Goal: Task Accomplishment & Management: Complete application form

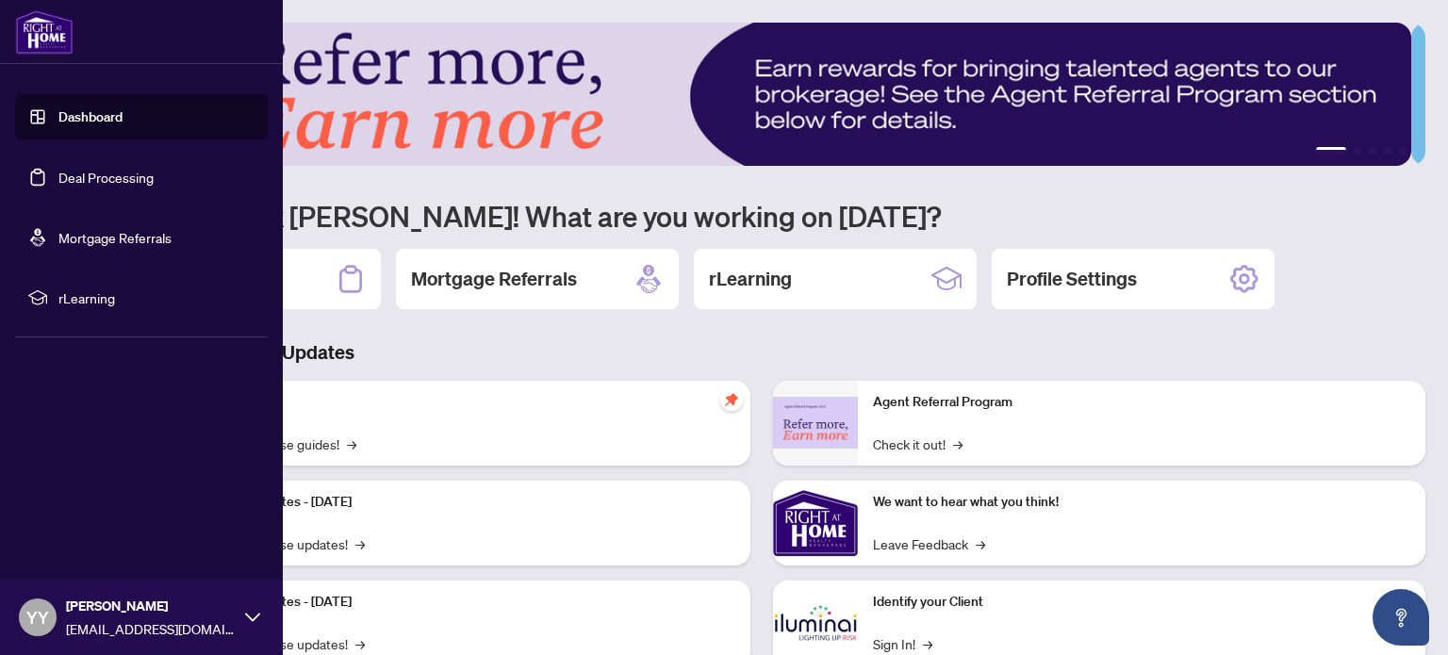
click at [154, 179] on link "Deal Processing" at bounding box center [105, 177] width 95 height 17
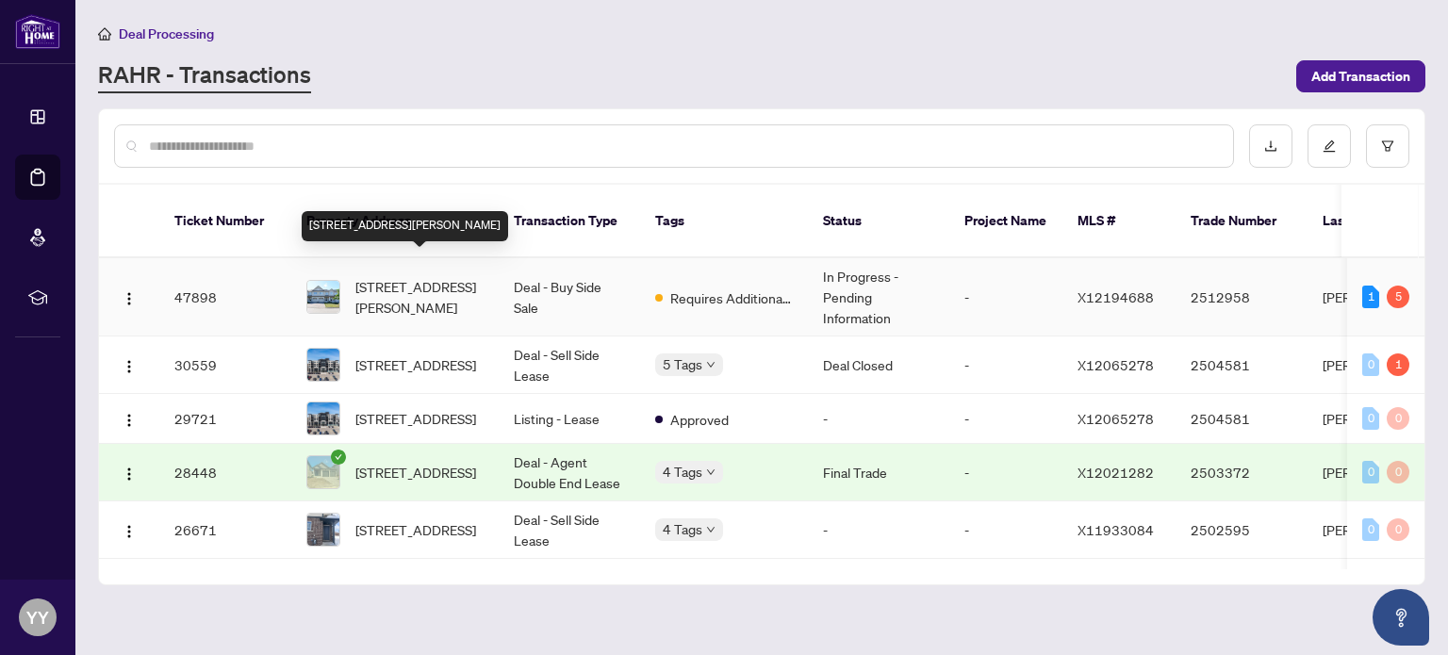
click at [392, 276] on span "[STREET_ADDRESS][PERSON_NAME]" at bounding box center [419, 296] width 128 height 41
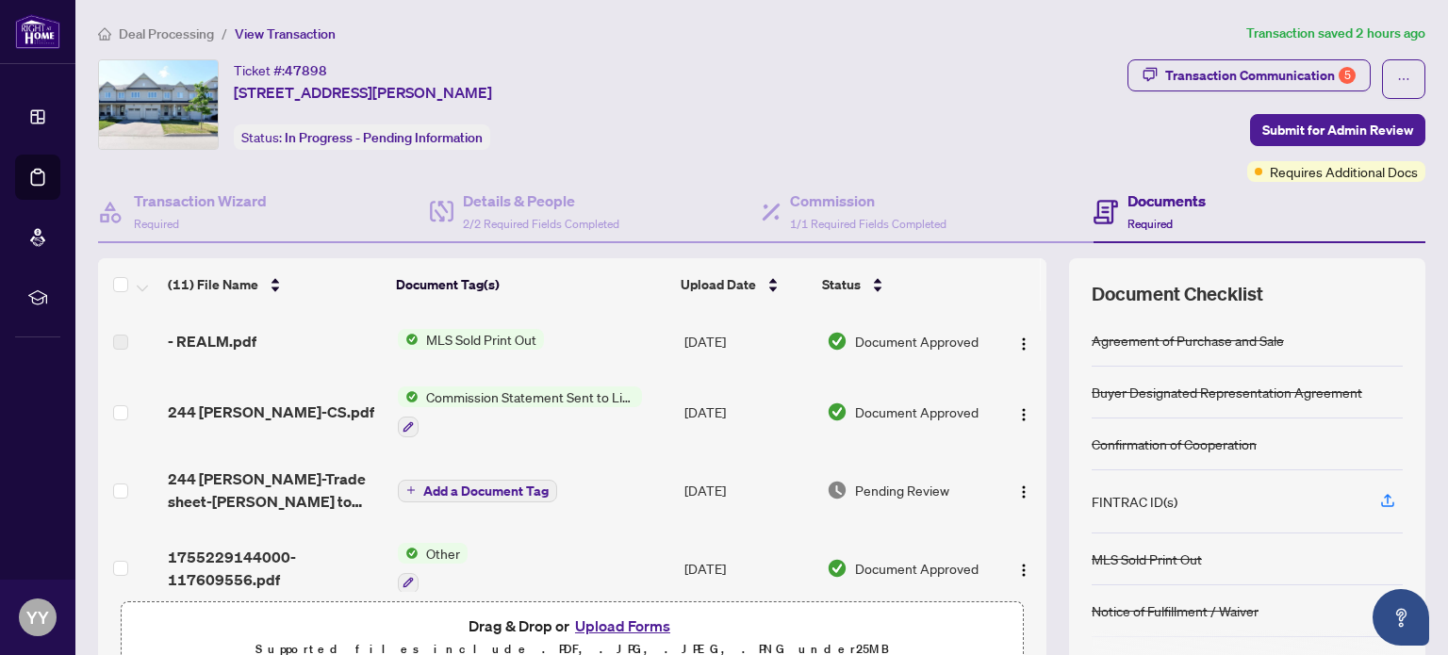
click at [624, 623] on button "Upload Forms" at bounding box center [622, 626] width 107 height 25
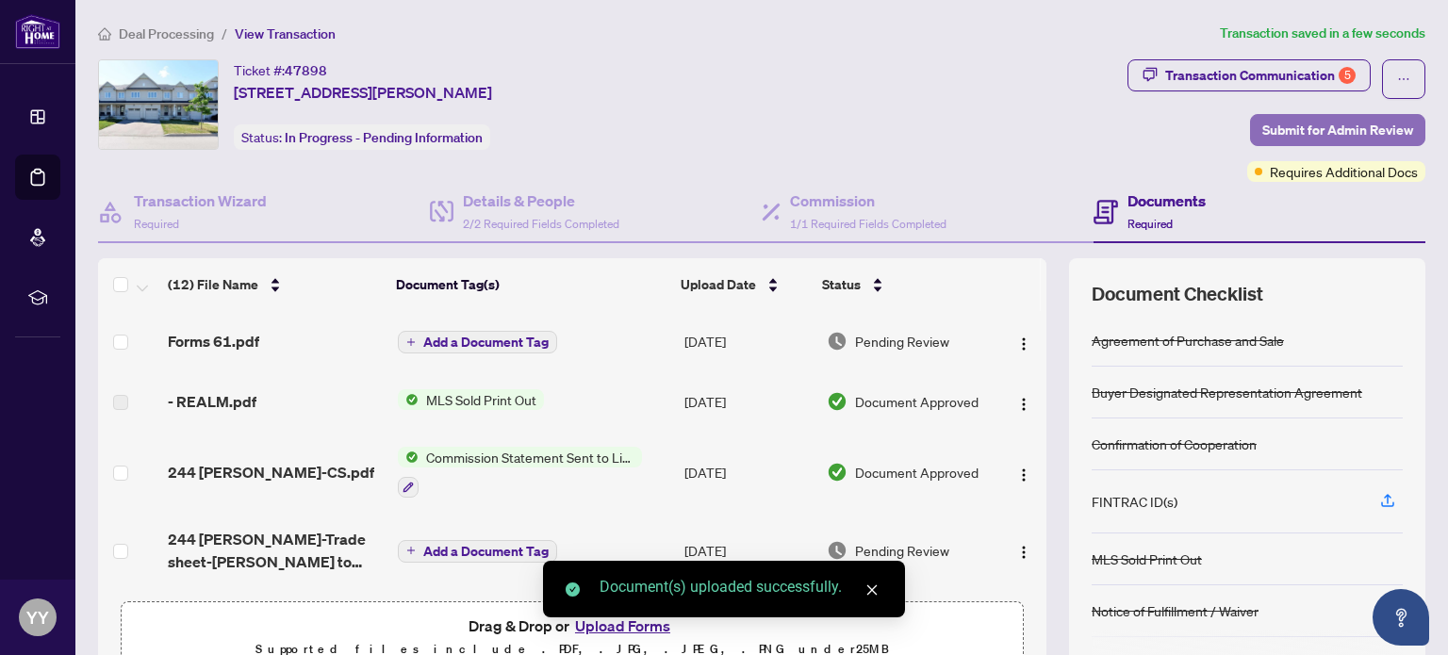
click at [1321, 127] on span "Submit for Admin Review" at bounding box center [1337, 130] width 151 height 30
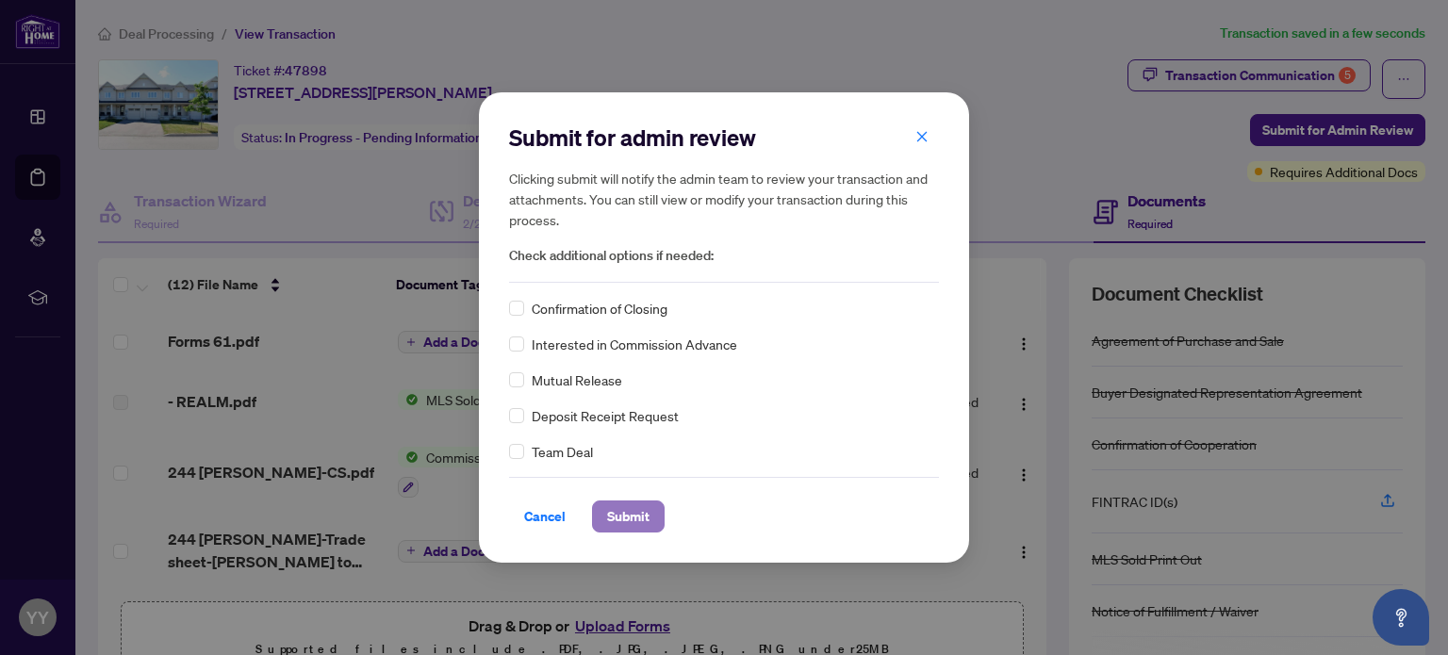
click at [633, 508] on span "Submit" at bounding box center [628, 516] width 42 height 30
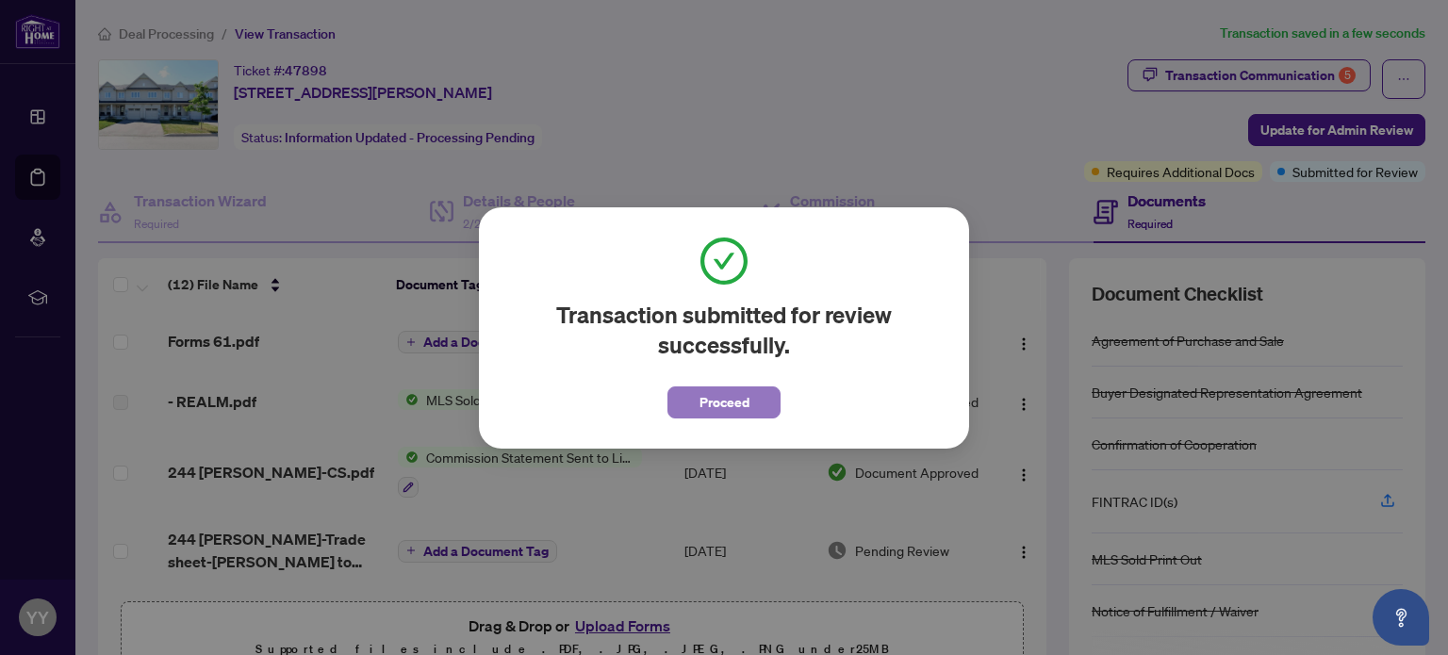
click at [709, 403] on span "Proceed" at bounding box center [724, 402] width 50 height 30
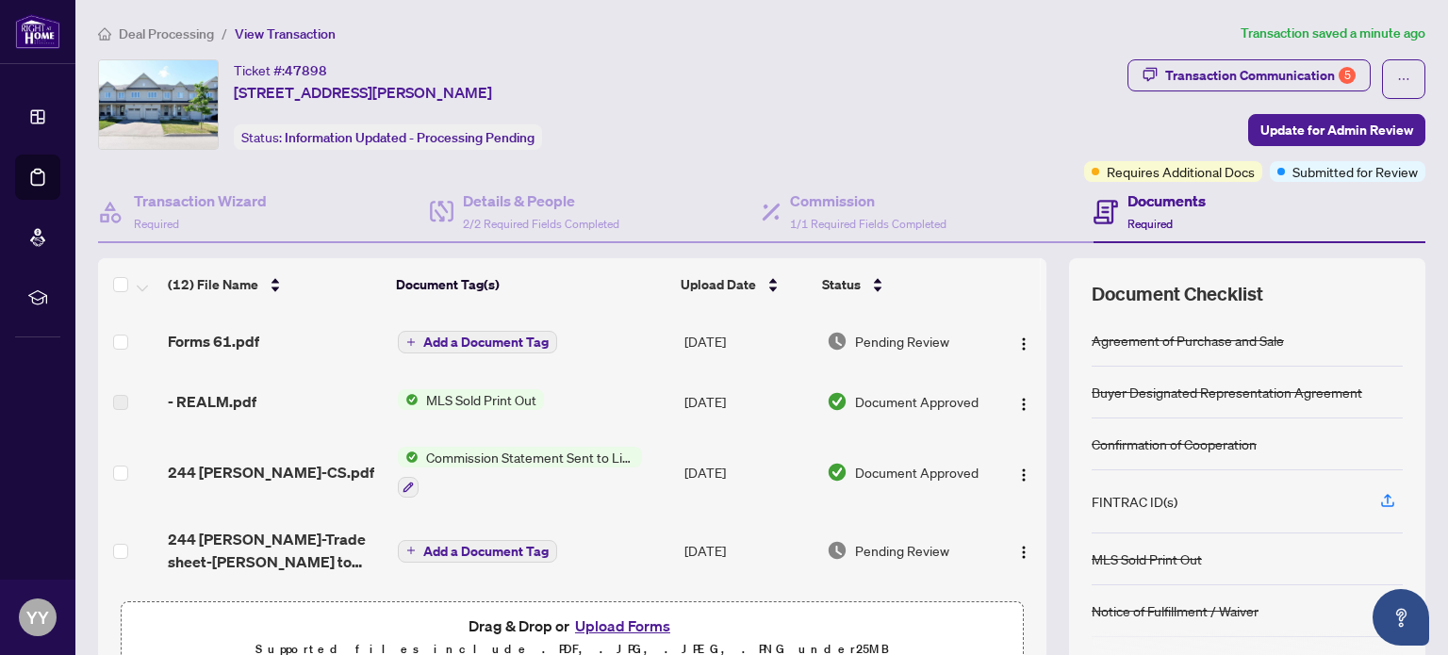
click at [1148, 201] on h4 "Documents" at bounding box center [1166, 200] width 78 height 23
click at [1044, 588] on div "(12) File Name Document Tag(s) Upload Date Status Forms 61.pdf Add a Document T…" at bounding box center [761, 470] width 1327 height 424
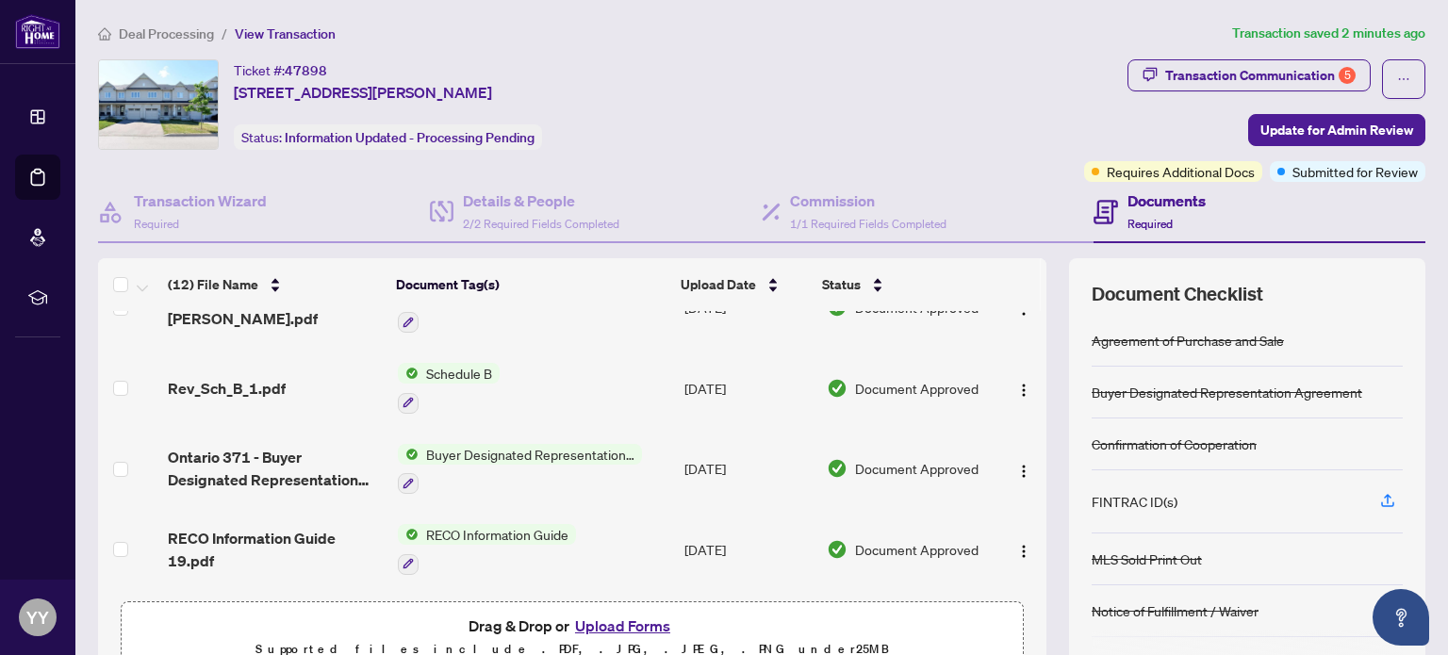
scroll to position [635, 0]
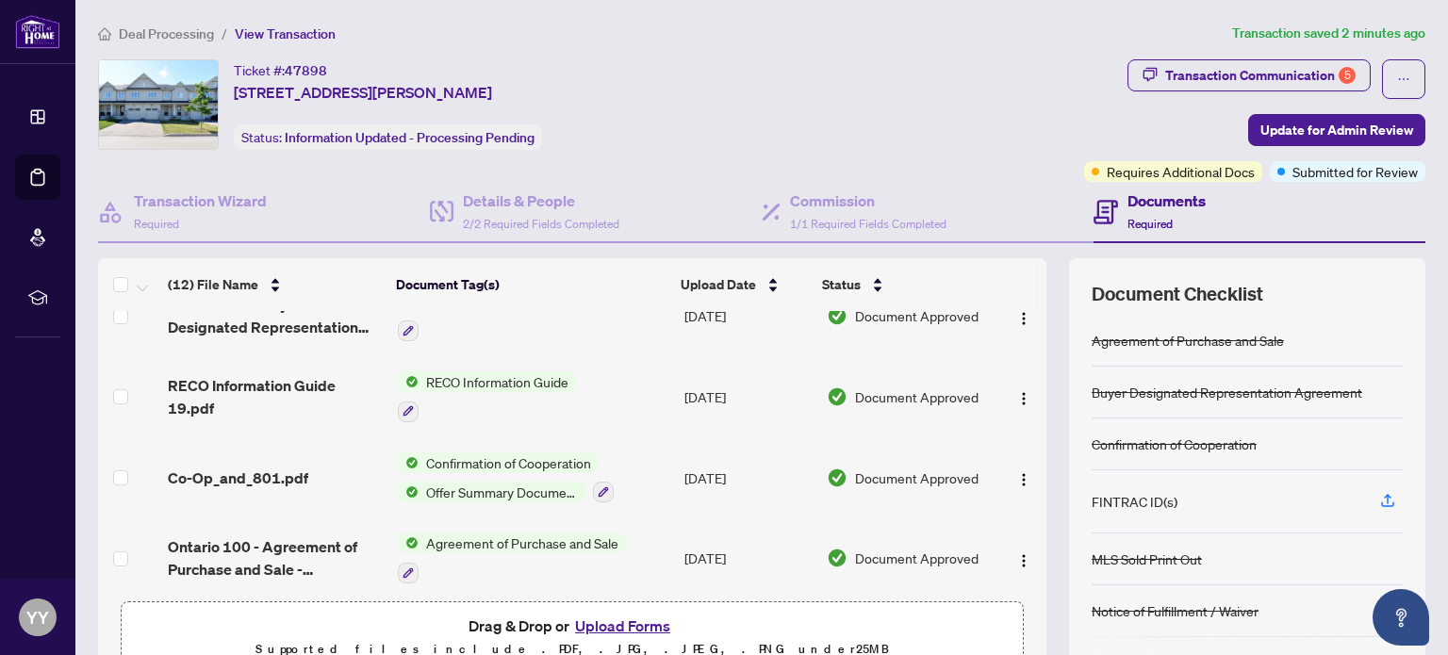
click at [1033, 621] on div "(12) File Name Document Tag(s) Upload Date Status Forms 61.pdf Add a Document T…" at bounding box center [761, 470] width 1327 height 424
drag, startPoint x: 1025, startPoint y: 562, endPoint x: 1025, endPoint y: 653, distance: 91.4
click at [1025, 653] on div "(12) File Name Document Tag(s) Upload Date Status Forms 61.pdf Add a Document T…" at bounding box center [572, 470] width 948 height 424
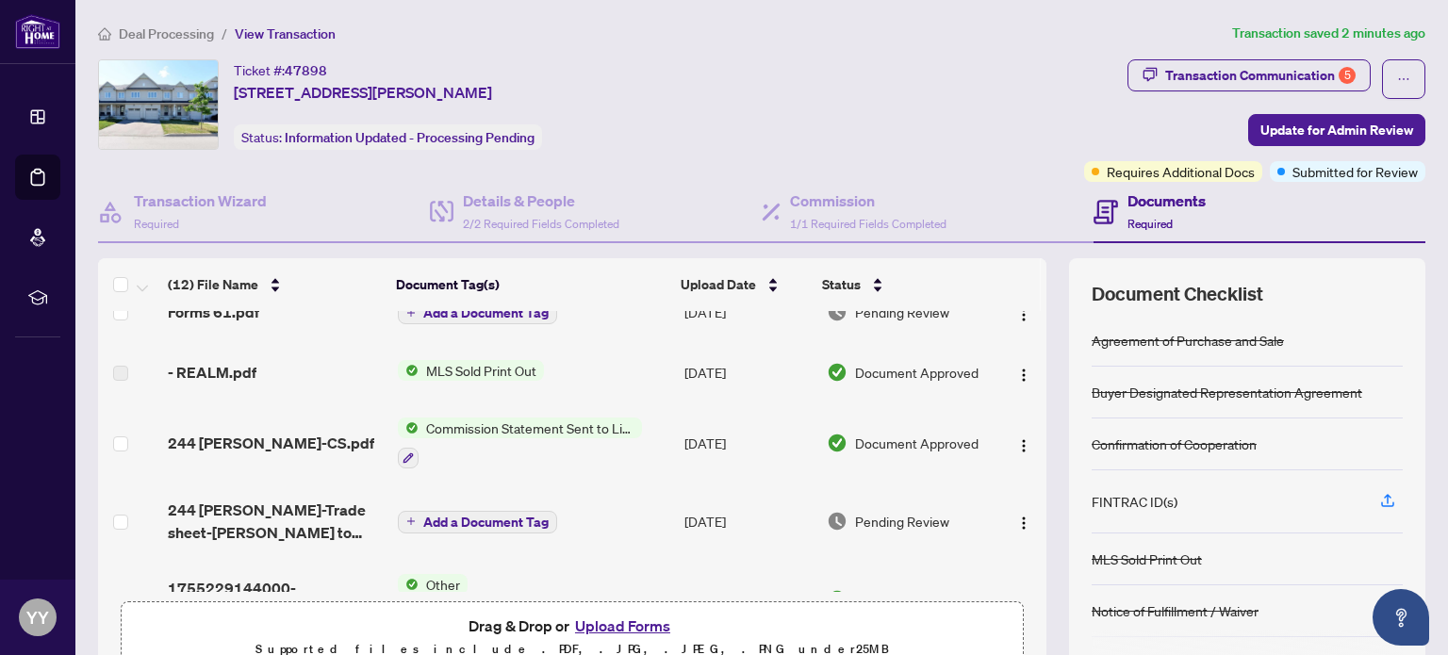
scroll to position [0, 0]
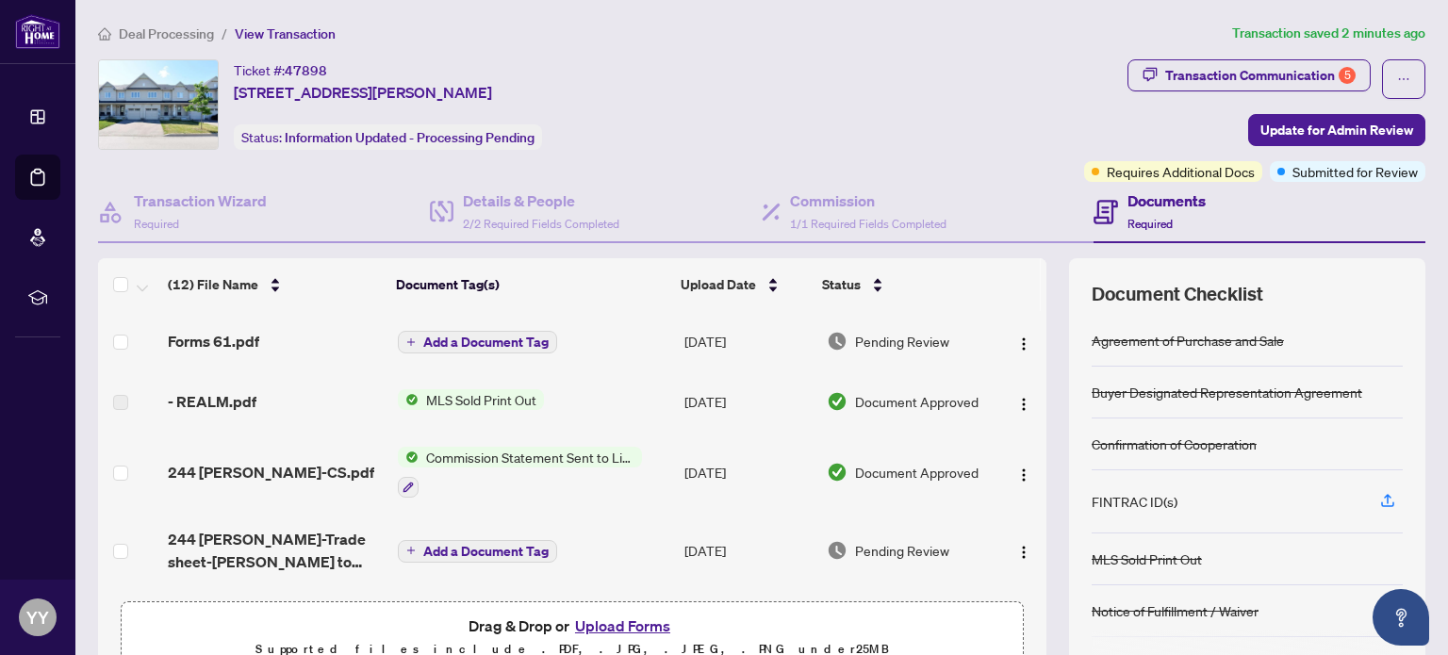
click at [479, 549] on span "Add a Document Tag" at bounding box center [485, 551] width 125 height 13
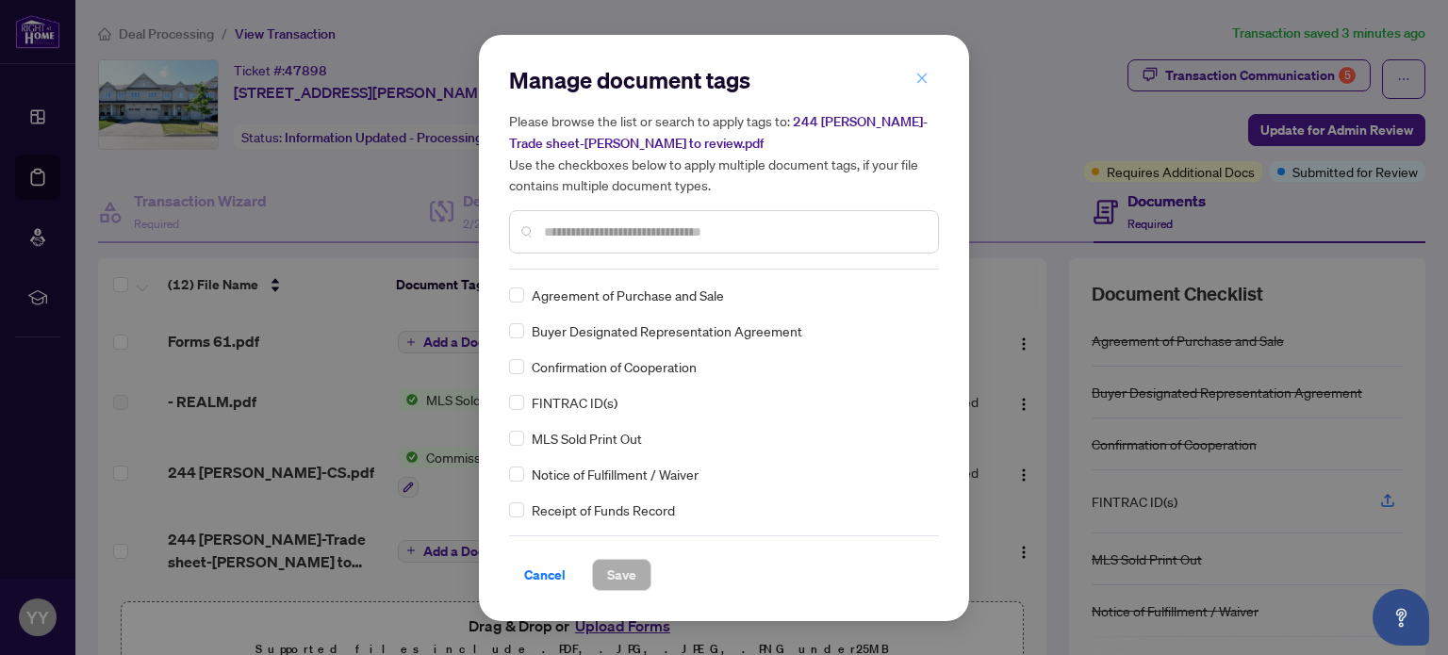
click at [922, 75] on icon "close" at bounding box center [921, 78] width 13 height 13
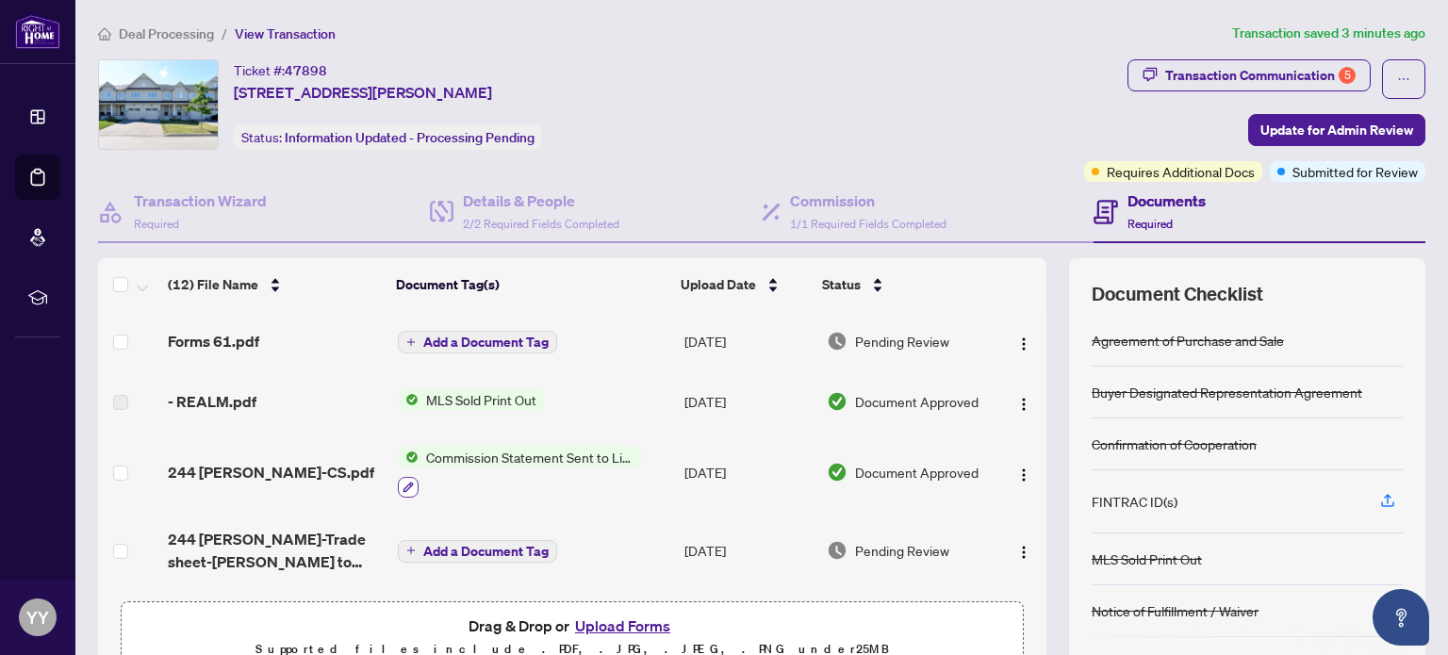
click at [403, 482] on icon "button" at bounding box center [407, 487] width 11 height 11
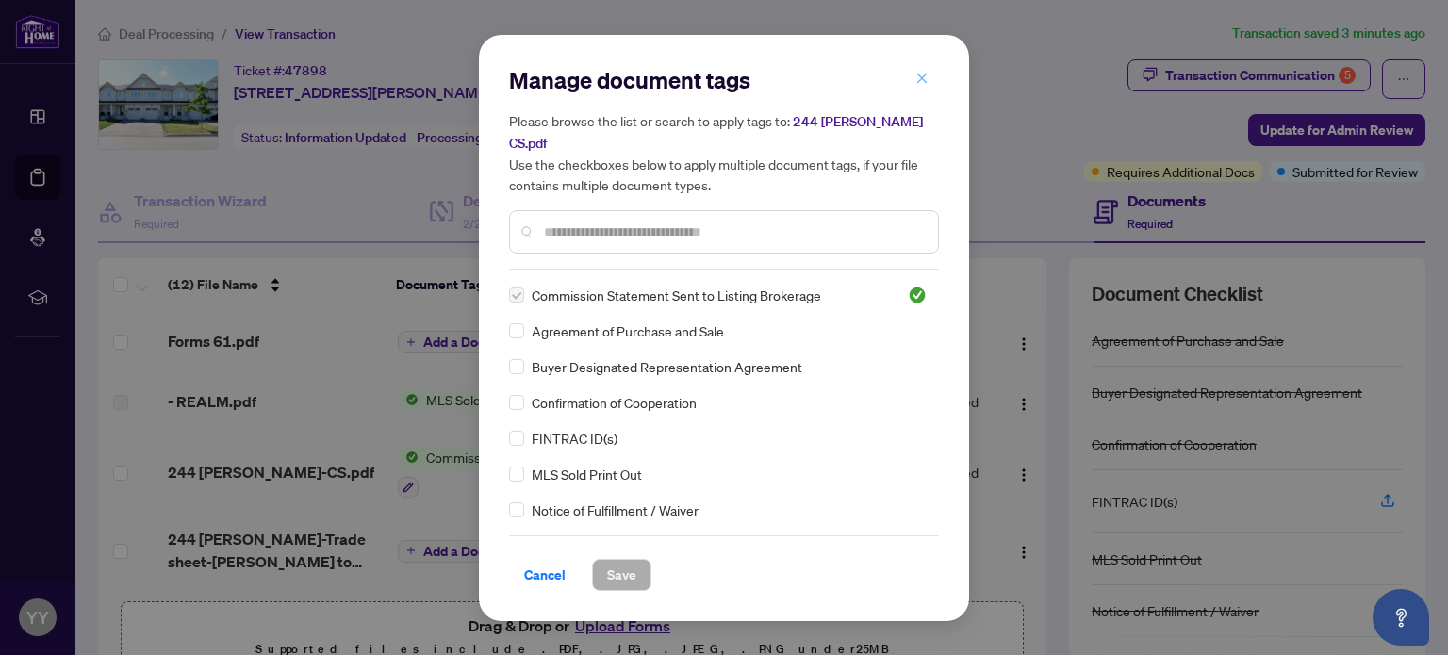
click at [923, 85] on icon "close" at bounding box center [921, 78] width 13 height 13
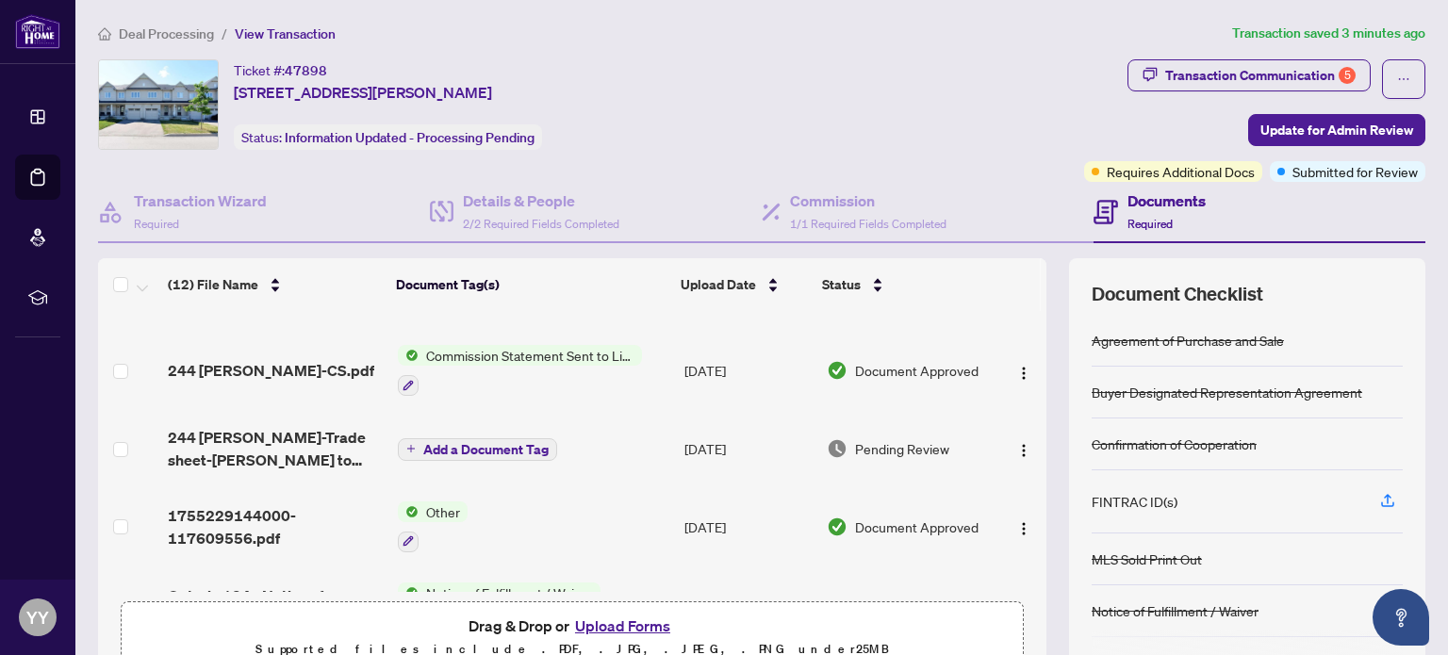
scroll to position [105, 0]
click at [861, 439] on span "Pending Review" at bounding box center [902, 445] width 94 height 21
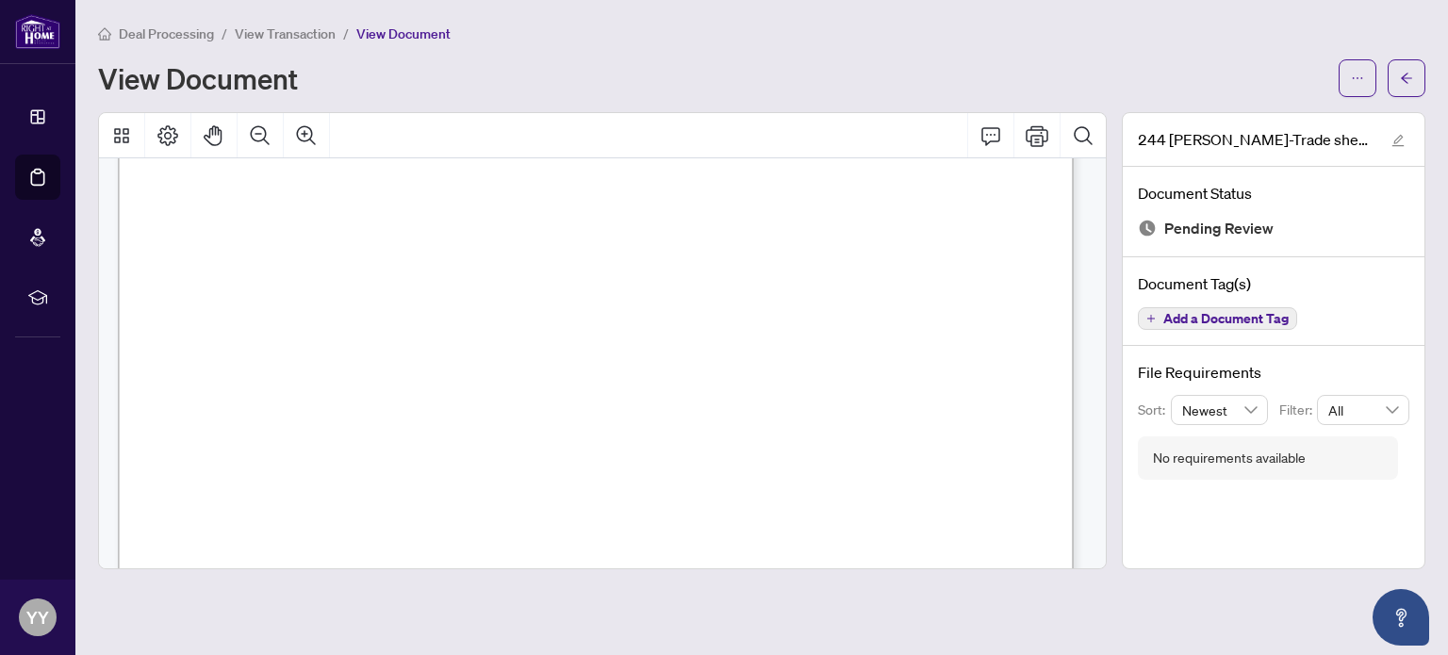
scroll to position [461, 0]
click at [1362, 81] on icon "ellipsis" at bounding box center [1357, 78] width 13 height 13
click at [1259, 120] on span "Download" at bounding box center [1289, 118] width 143 height 21
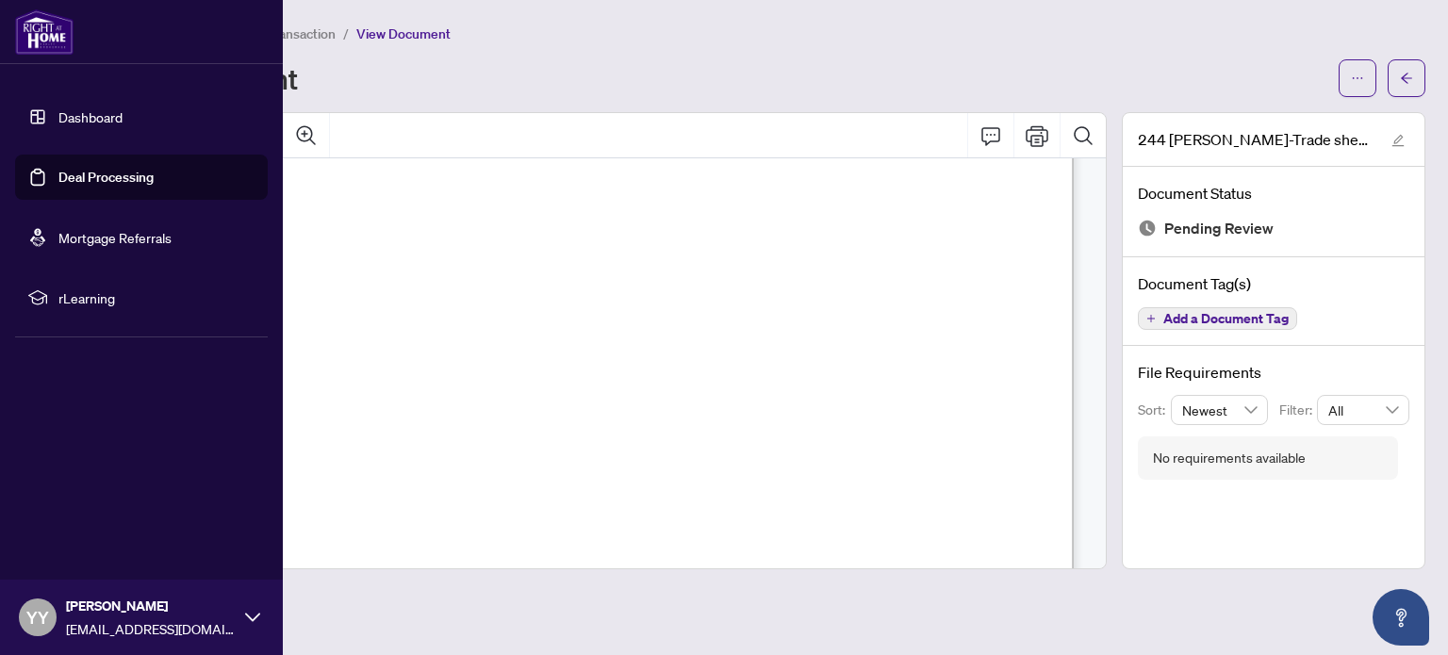
click at [109, 172] on link "Deal Processing" at bounding box center [105, 177] width 95 height 17
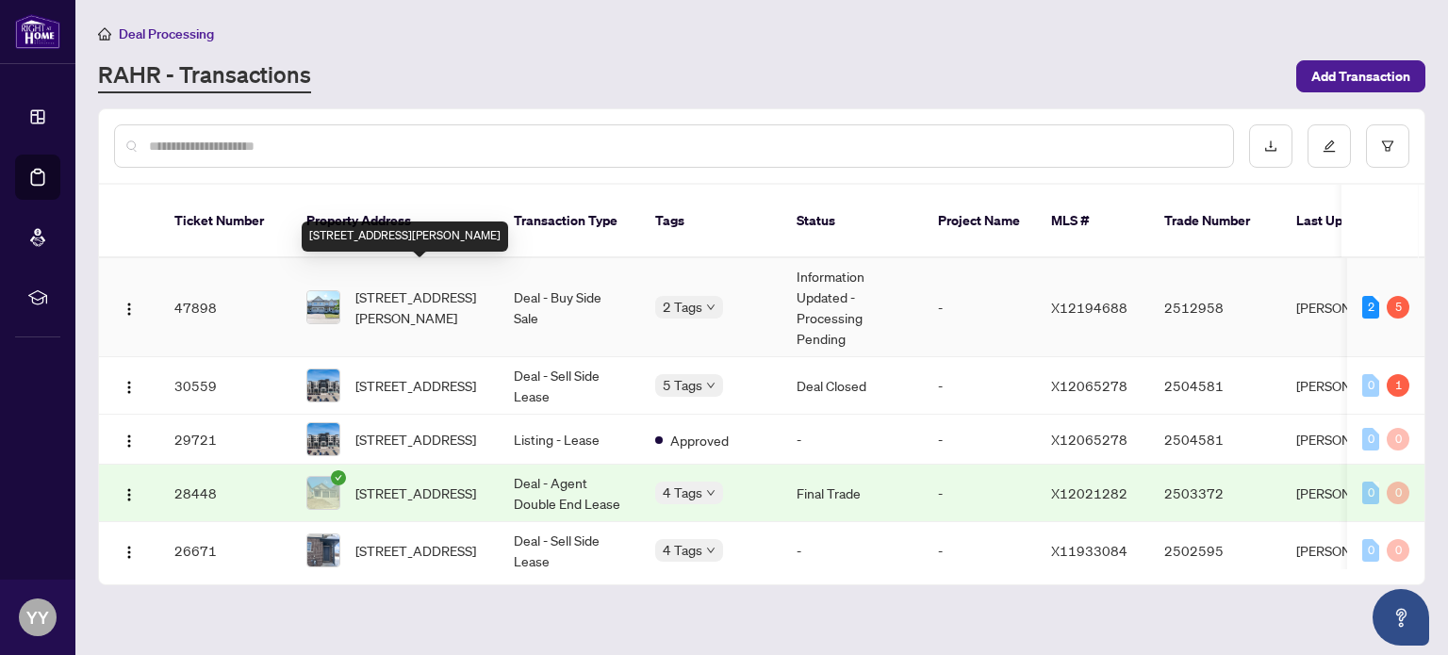
click at [404, 287] on span "[STREET_ADDRESS][PERSON_NAME]" at bounding box center [419, 307] width 128 height 41
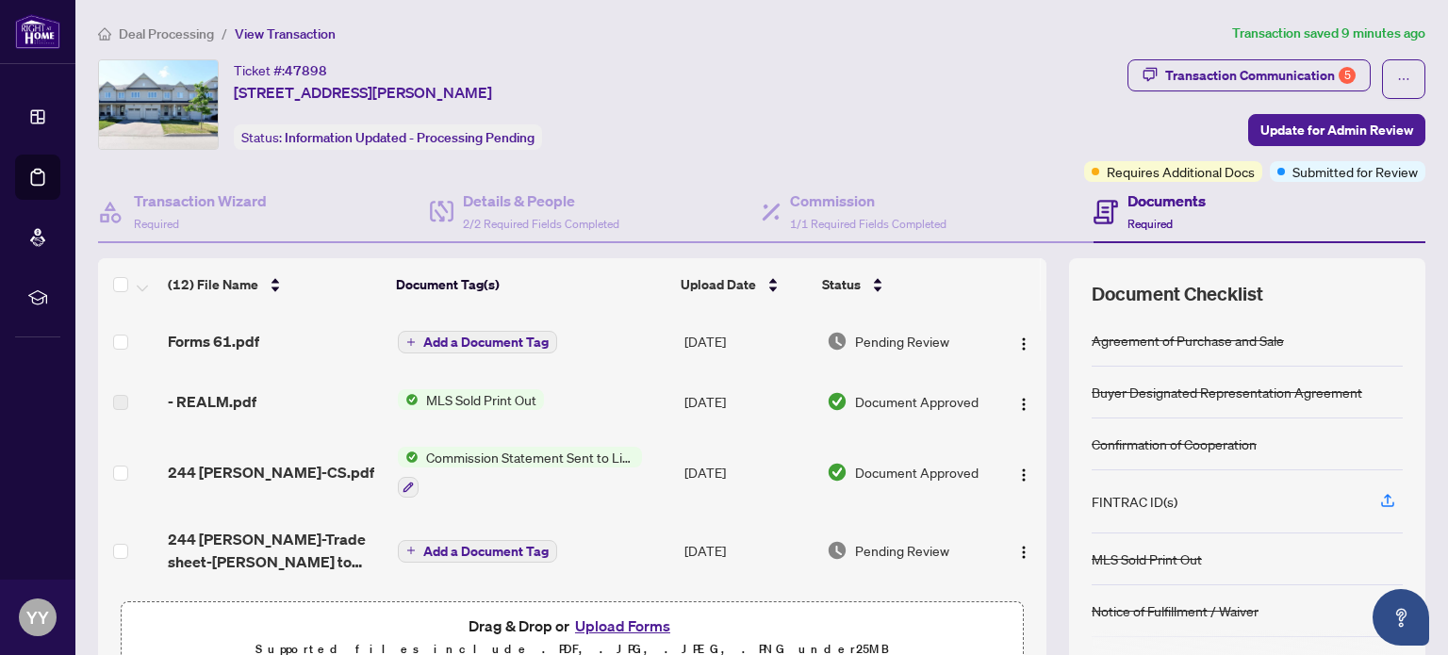
click at [621, 623] on button "Upload Forms" at bounding box center [622, 626] width 107 height 25
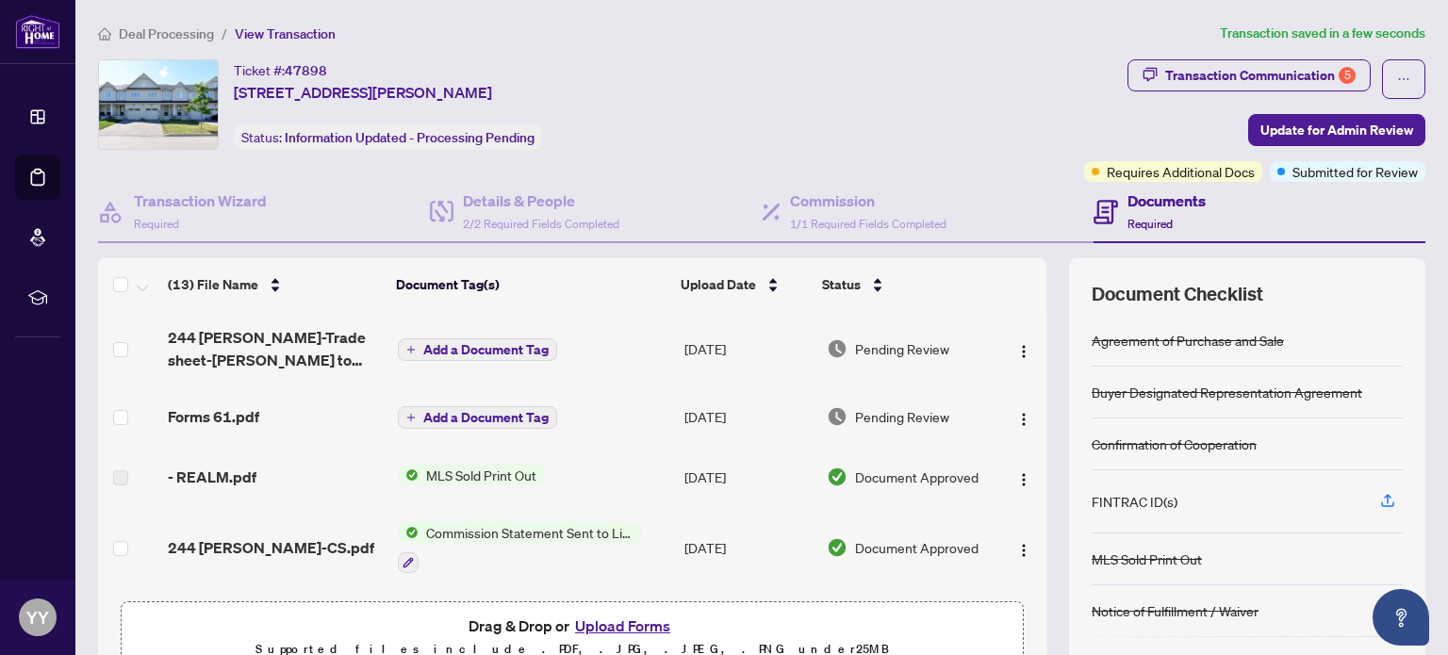
click at [1044, 549] on div "(13) File Name Document Tag(s) Upload Date Status 244 [PERSON_NAME]-Trade sheet…" at bounding box center [761, 470] width 1327 height 424
click at [1024, 491] on td at bounding box center [1021, 477] width 50 height 60
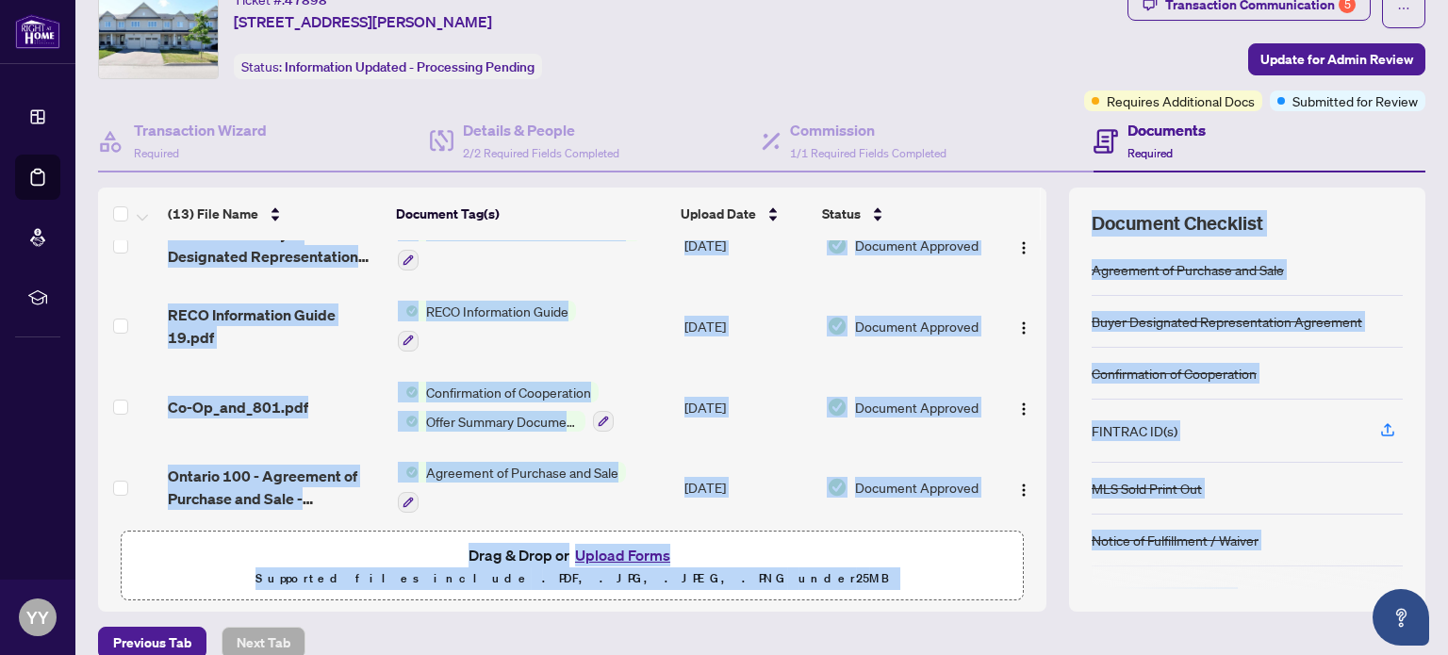
scroll to position [159, 0]
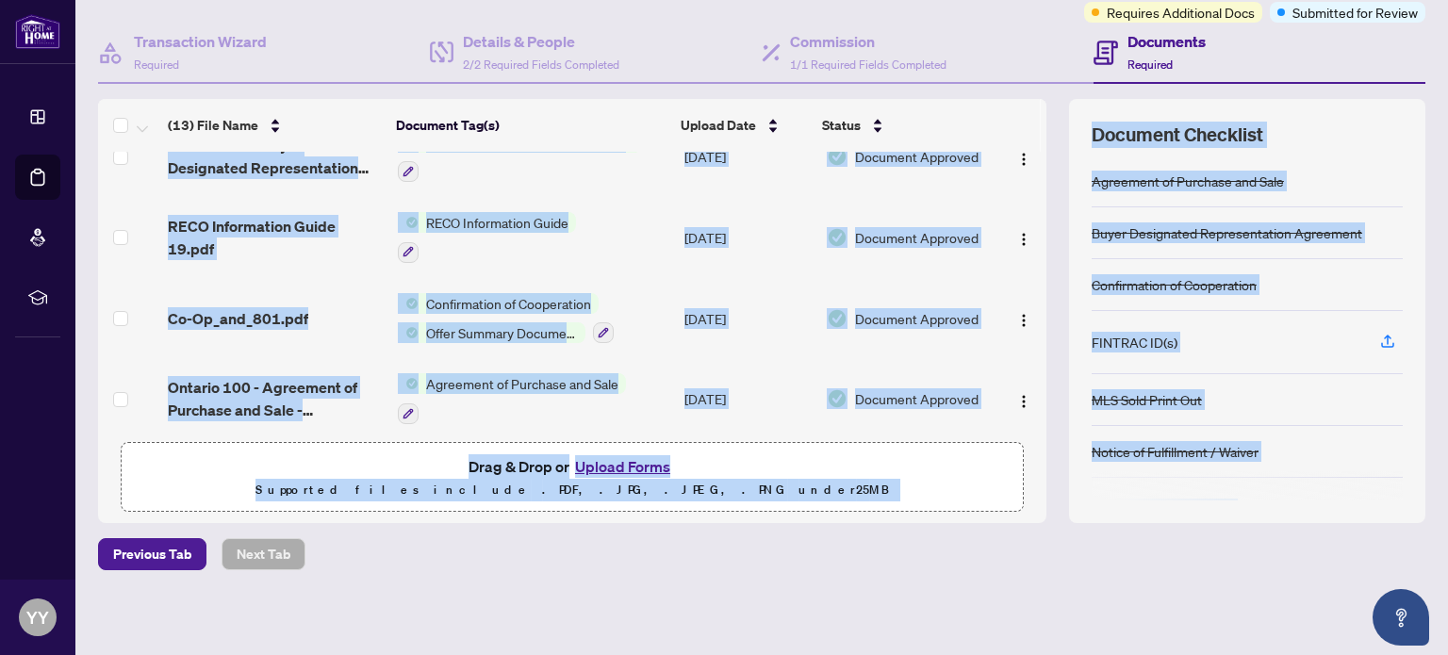
drag, startPoint x: 1024, startPoint y: 491, endPoint x: 1007, endPoint y: 699, distance: 209.1
click at [1007, 654] on html "Dashboard Deal Processing Mortgage Referrals rLearning YY [PERSON_NAME] [EMAIL_…" at bounding box center [724, 327] width 1448 height 655
click at [1055, 538] on div "Previous Tab Next Tab" at bounding box center [761, 554] width 1327 height 32
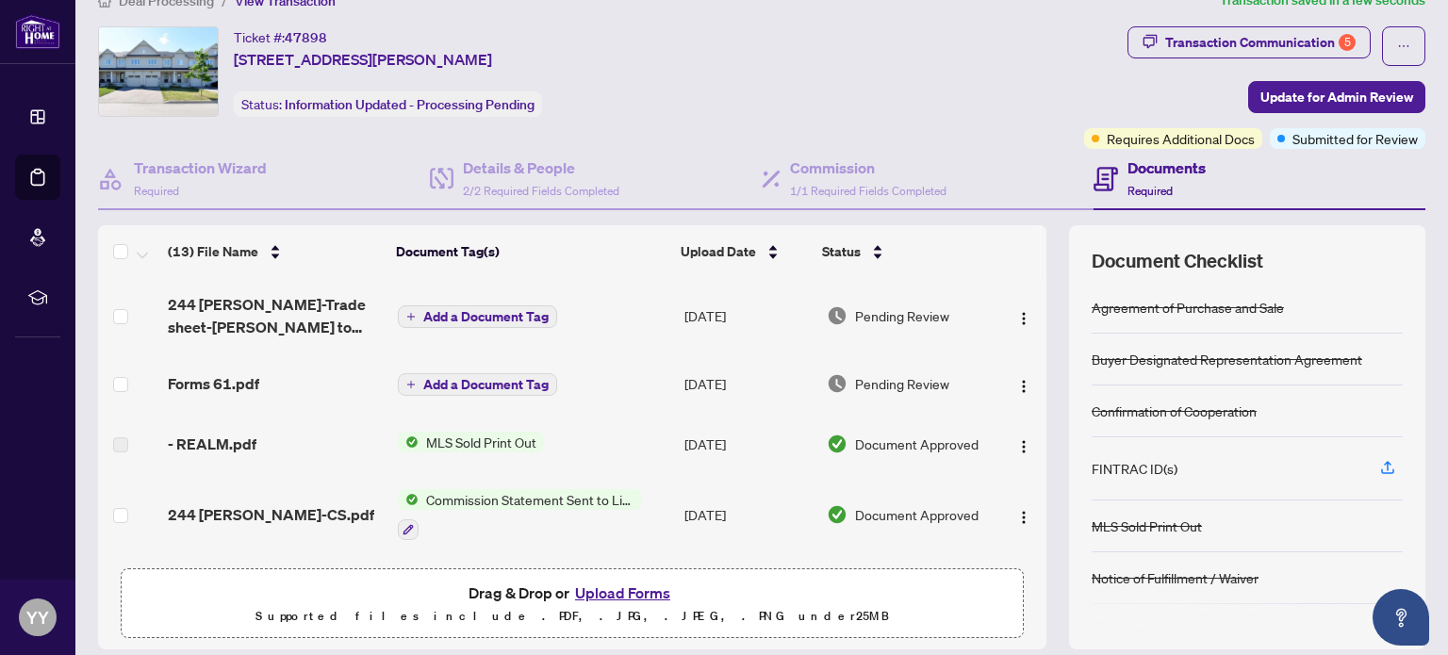
scroll to position [0, 0]
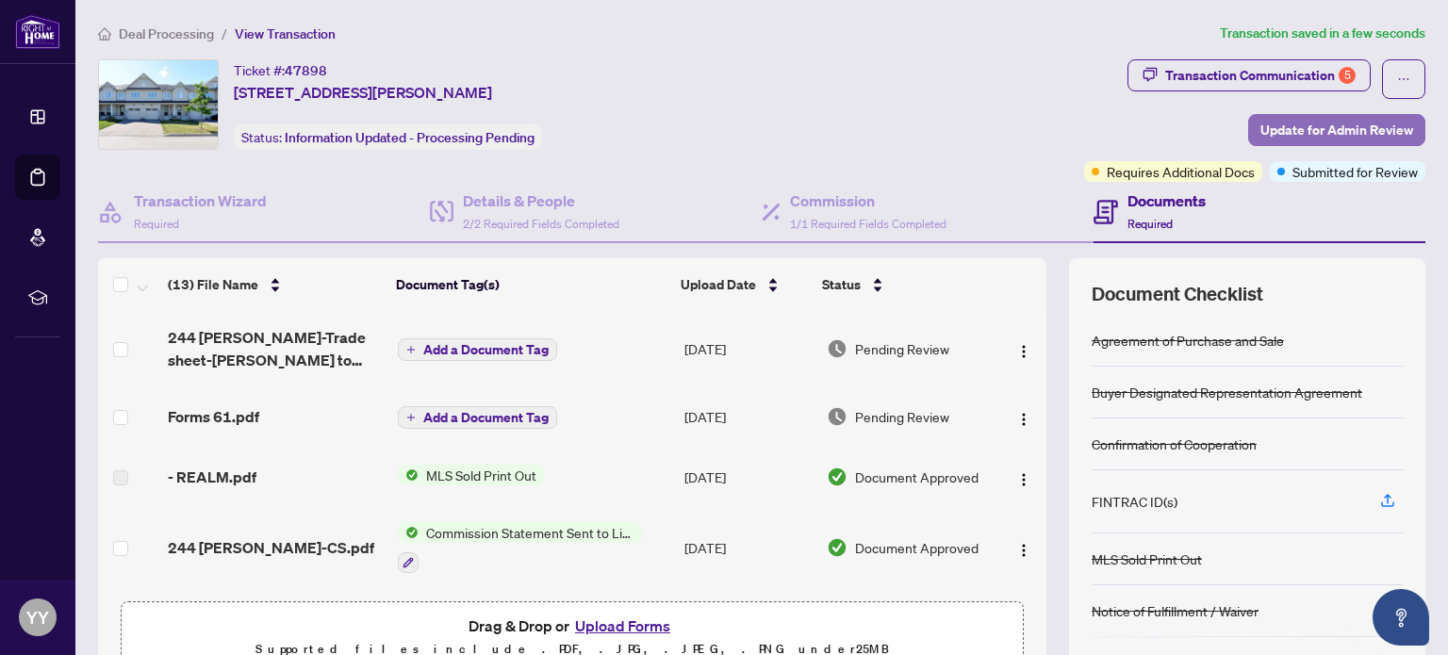
click at [1322, 123] on span "Update for Admin Review" at bounding box center [1336, 130] width 153 height 30
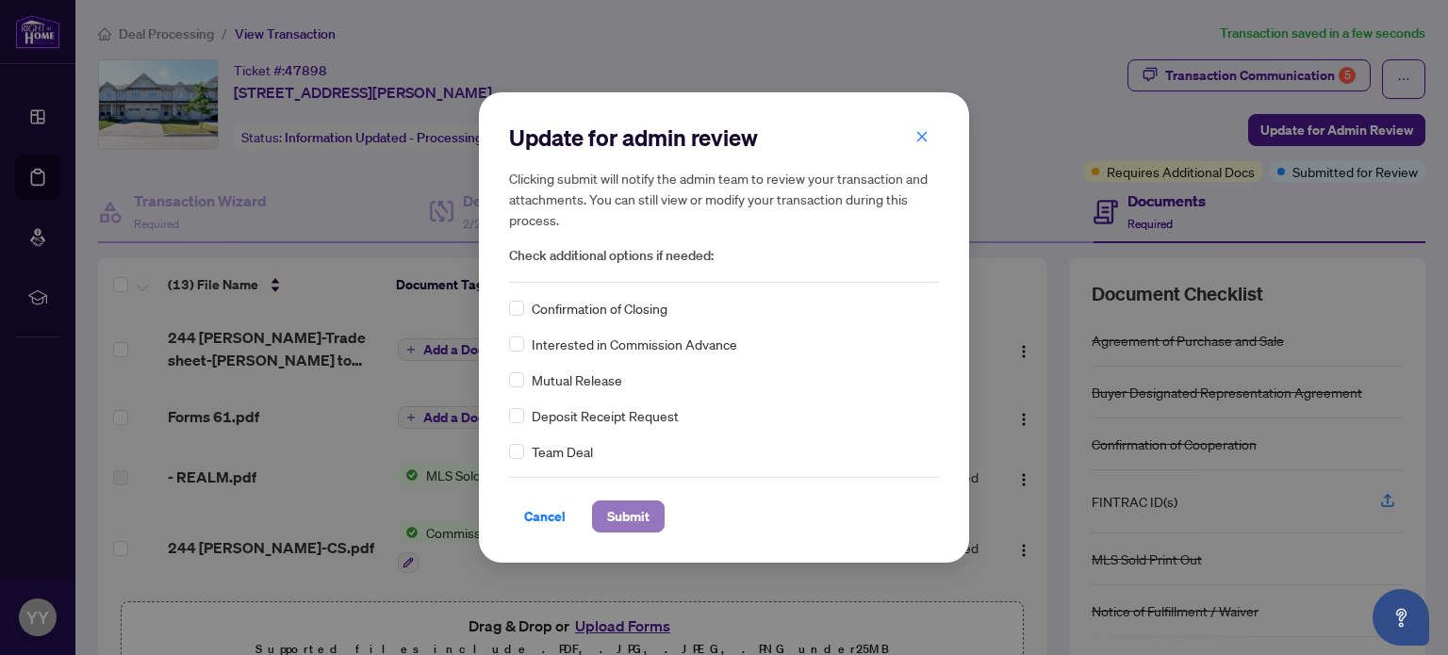
click at [631, 512] on span "Submit" at bounding box center [628, 516] width 42 height 30
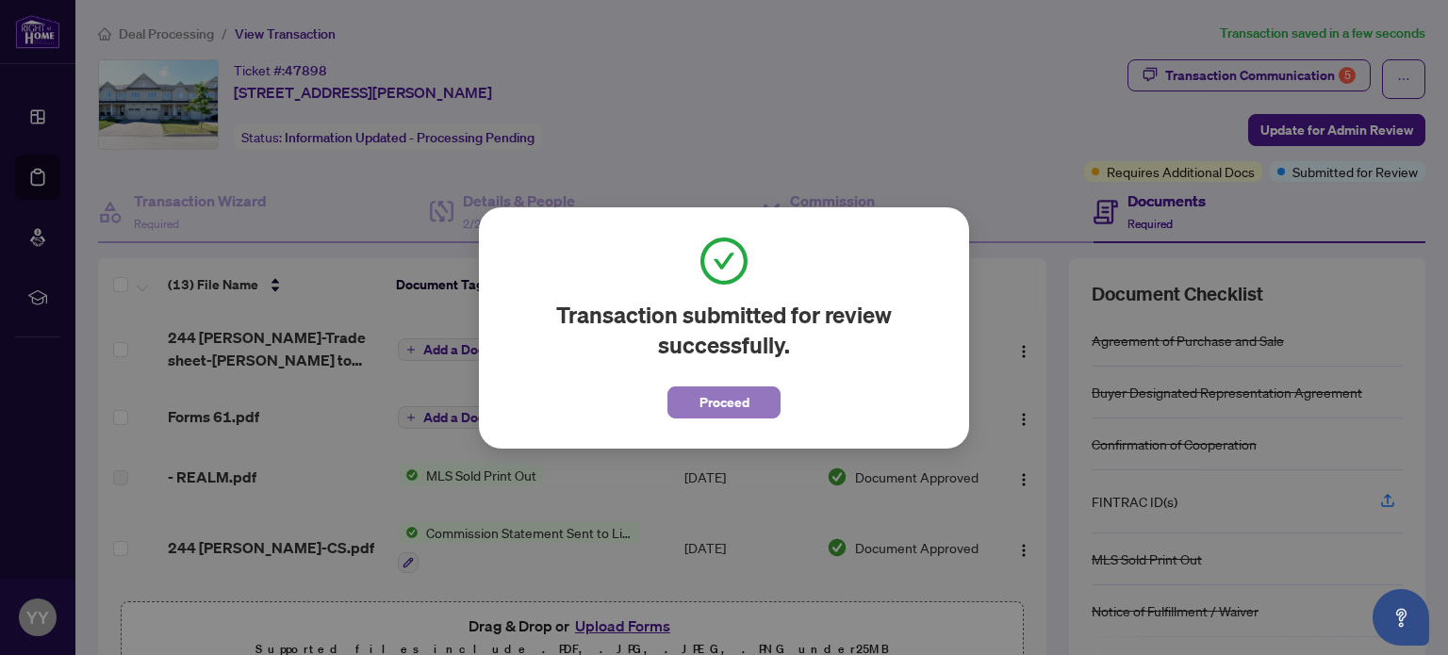
click at [738, 407] on span "Proceed" at bounding box center [724, 402] width 50 height 30
